Goal: Find specific page/section: Find specific page/section

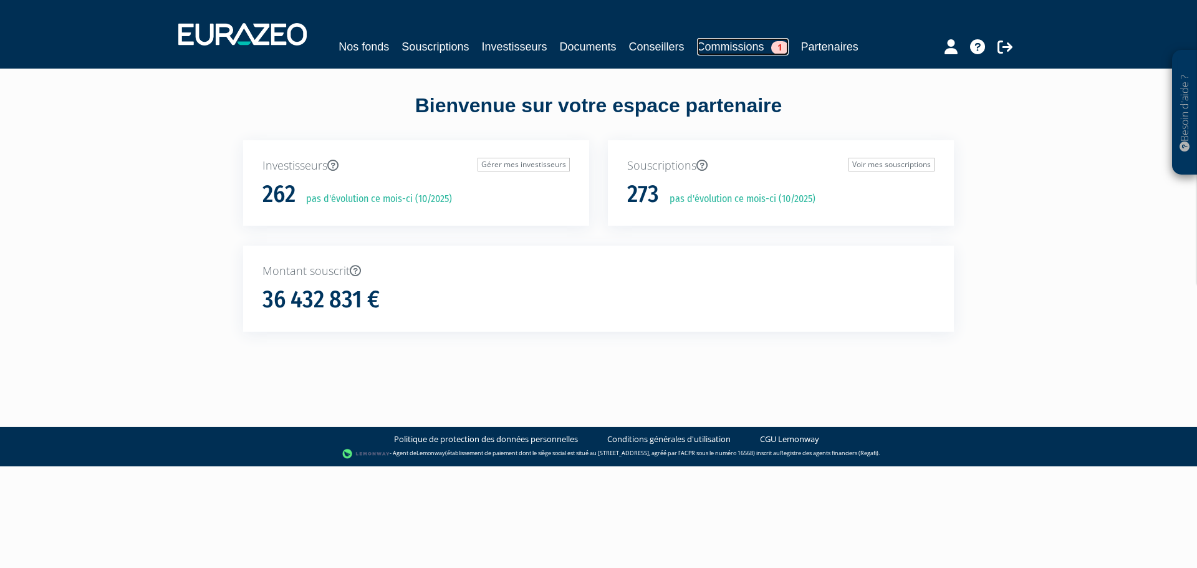
click at [789, 44] on link "Commissions 1" at bounding box center [743, 46] width 92 height 17
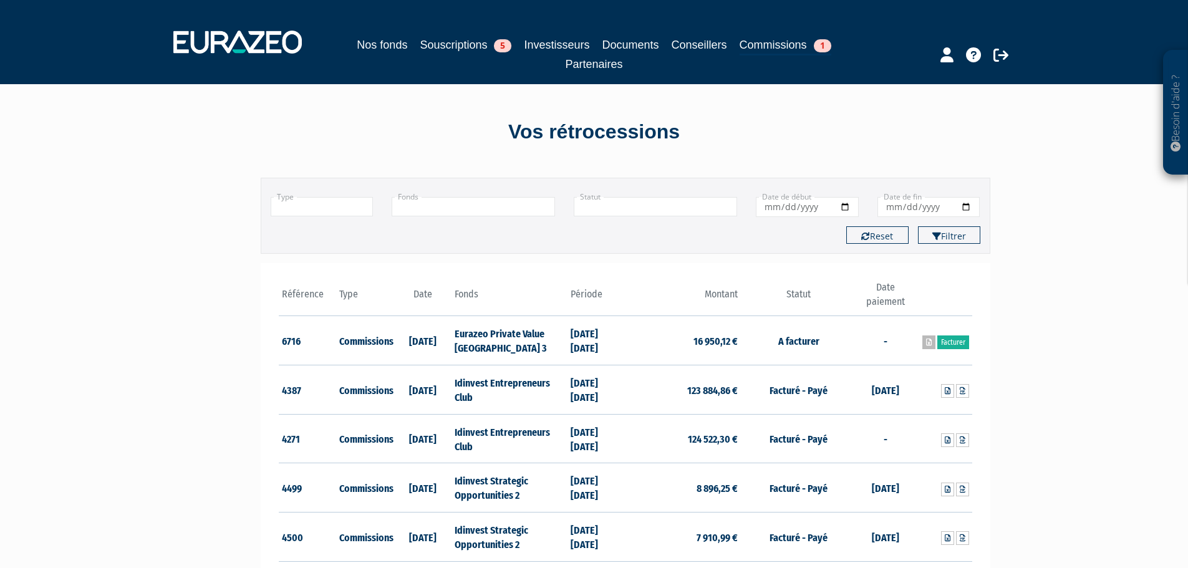
click at [930, 339] on icon at bounding box center [929, 342] width 6 height 7
